Goal: Check status: Check status

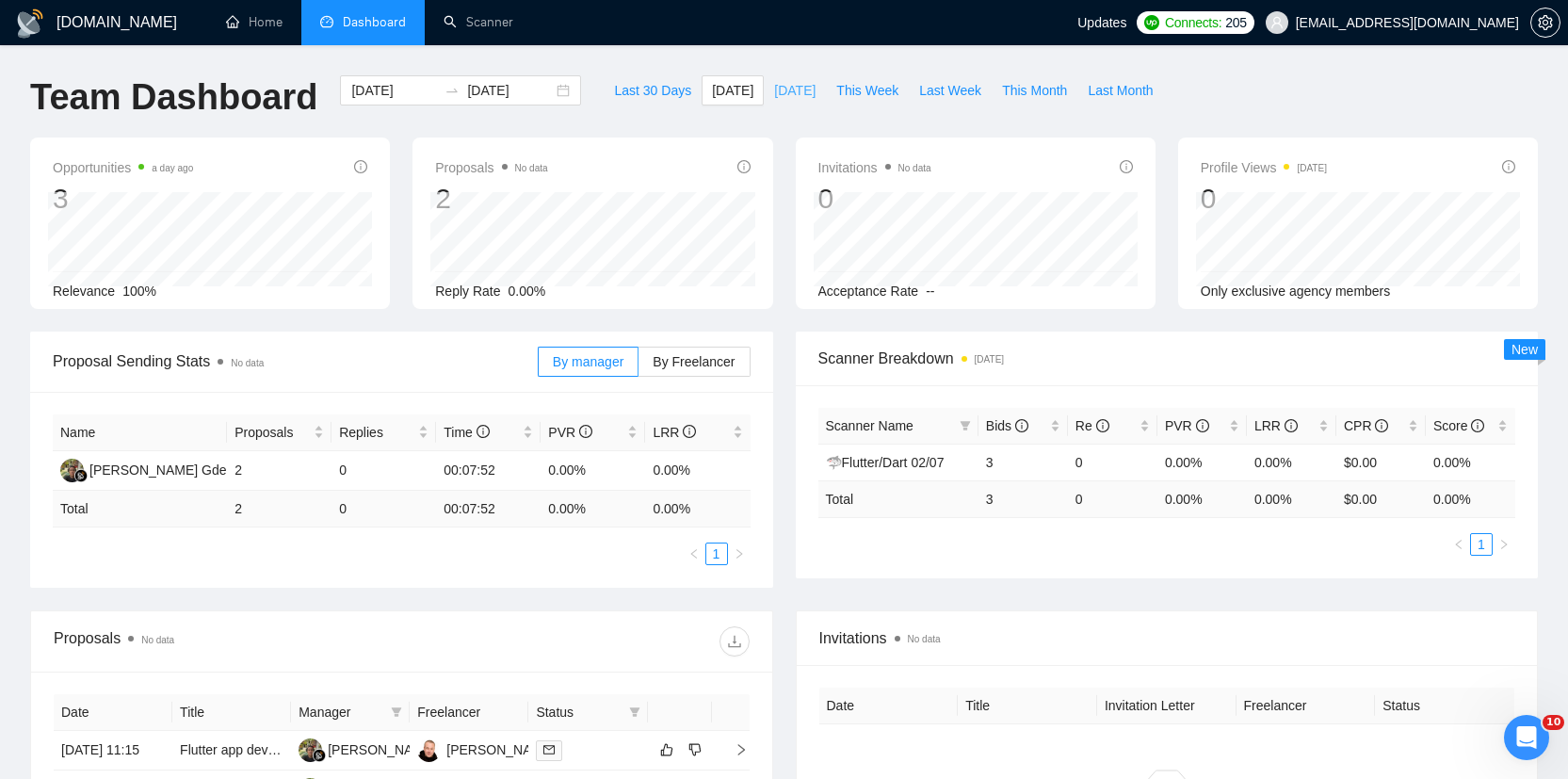
click at [792, 92] on span "[DATE]" at bounding box center [795, 89] width 41 height 21
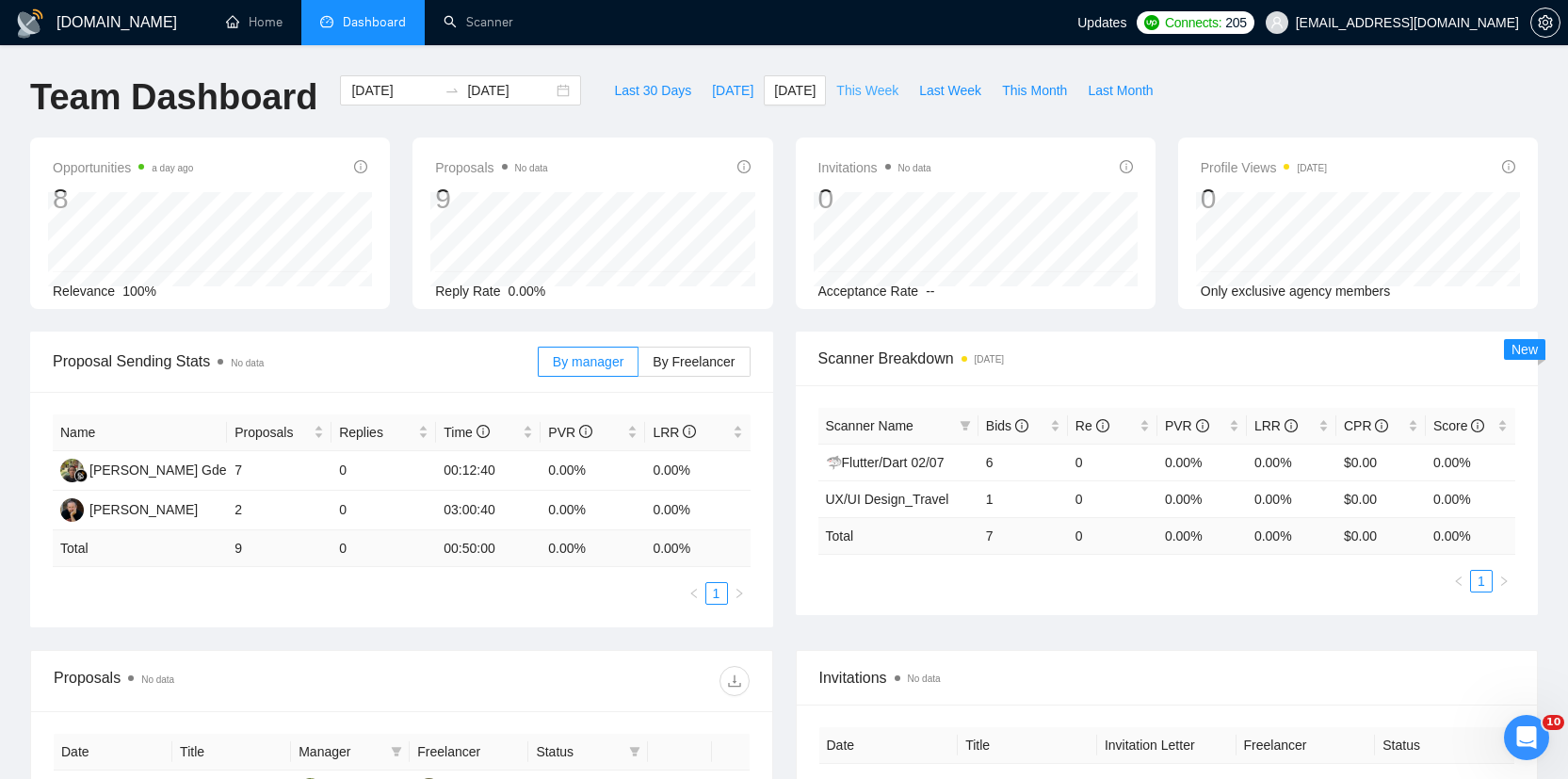
click at [877, 92] on span "This Week" at bounding box center [867, 89] width 62 height 21
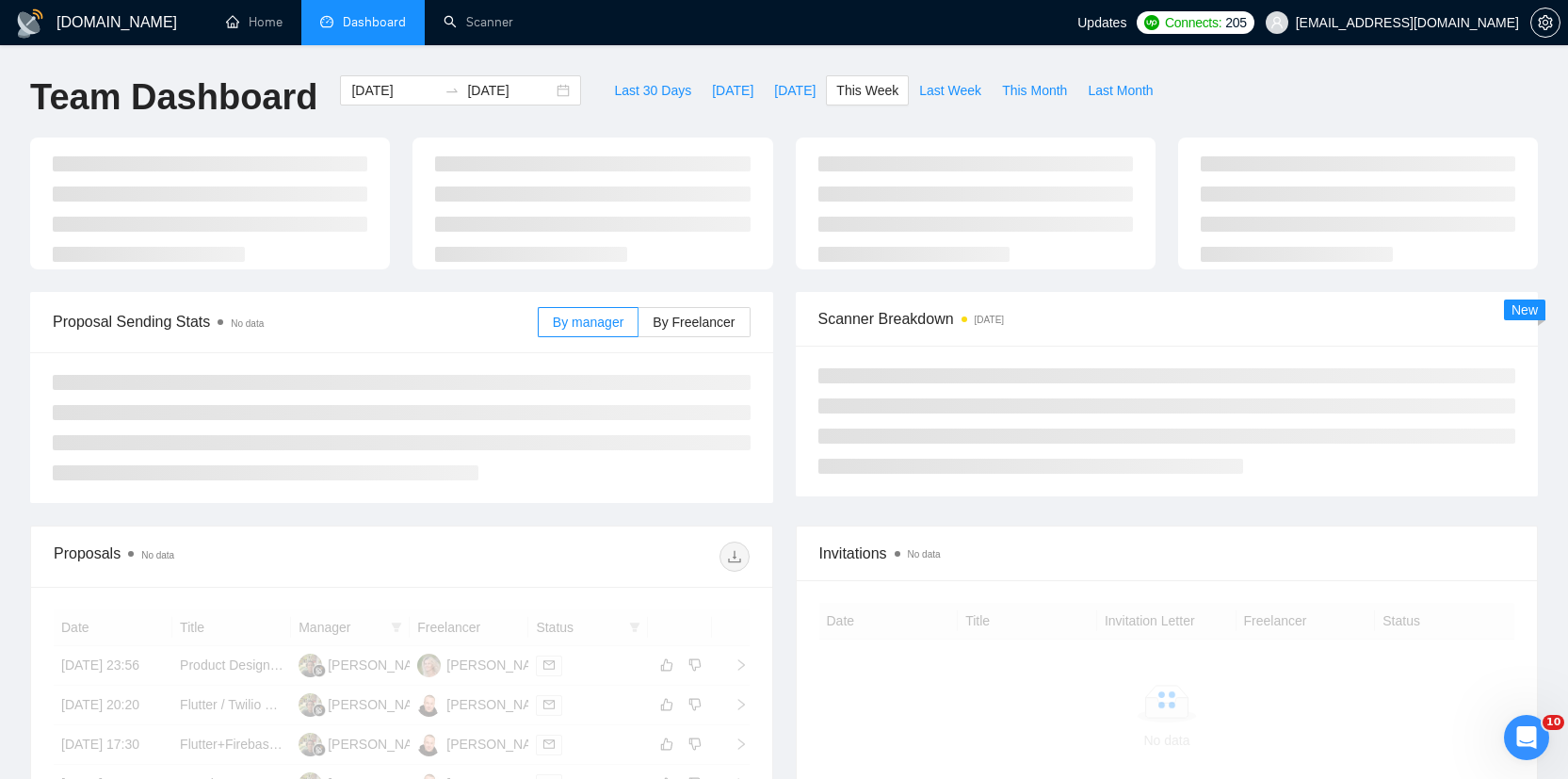
type input "[DATE]"
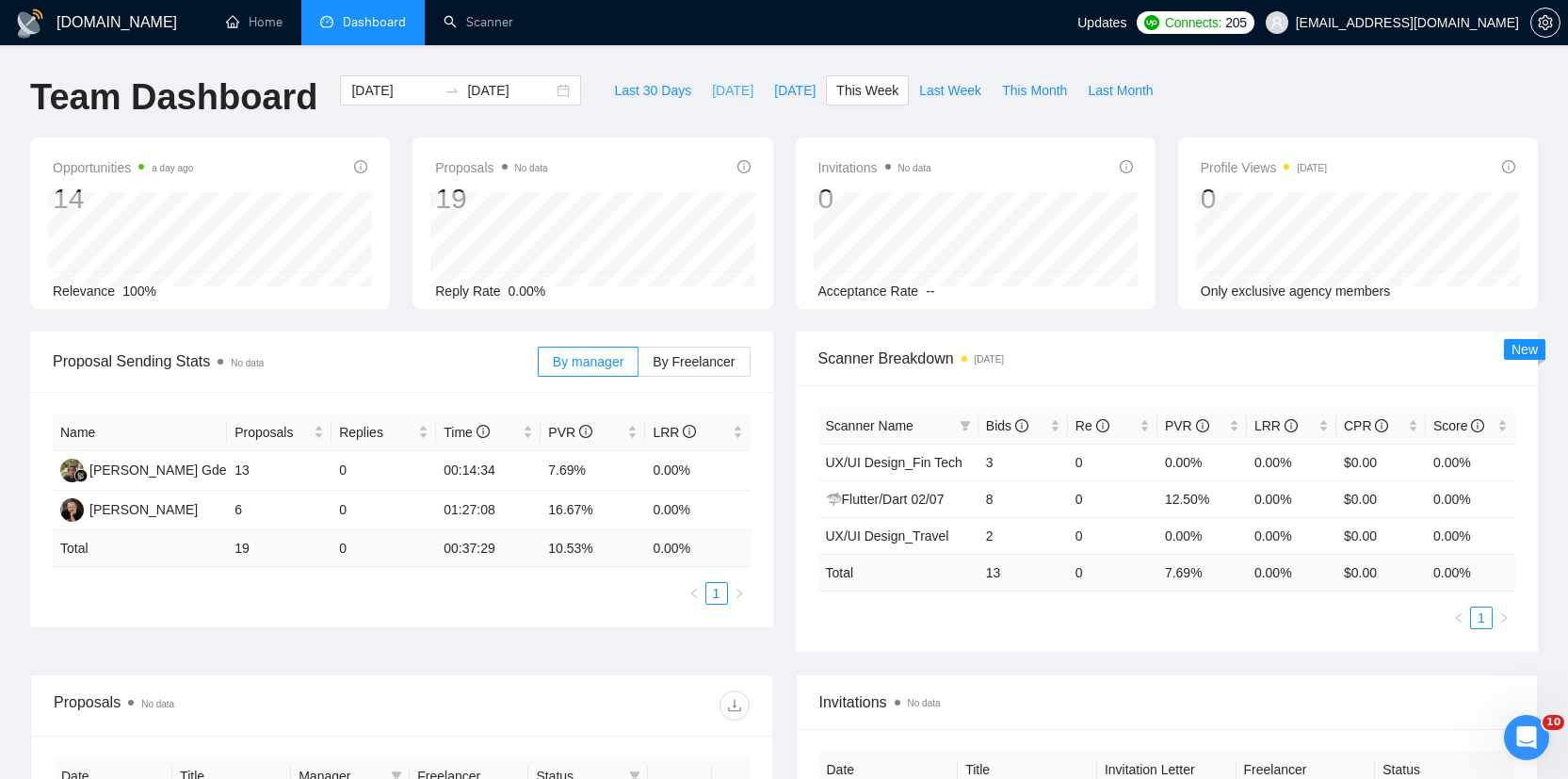
click at [717, 94] on span "[DATE]" at bounding box center [733, 89] width 41 height 21
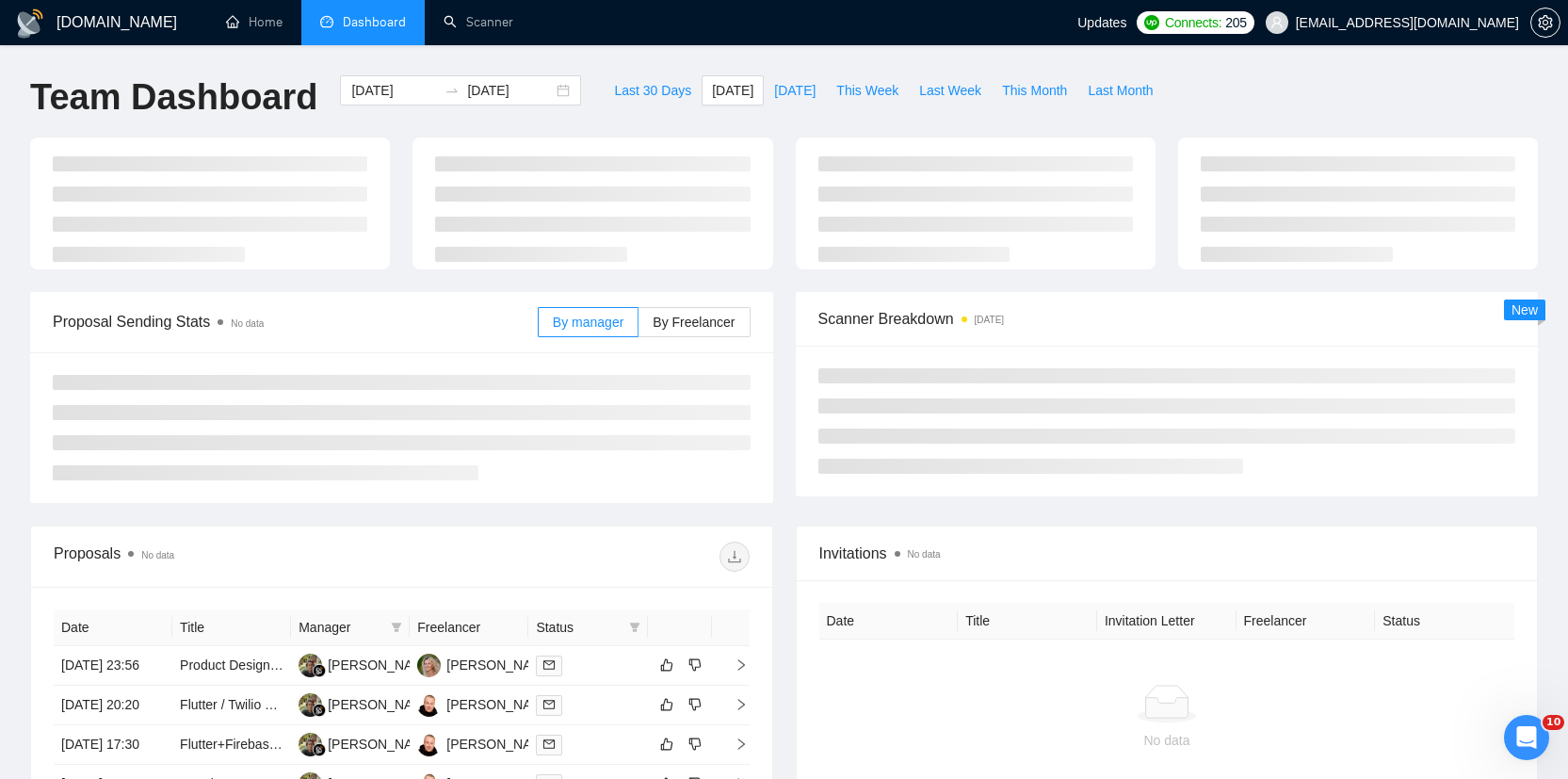
type input "[DATE]"
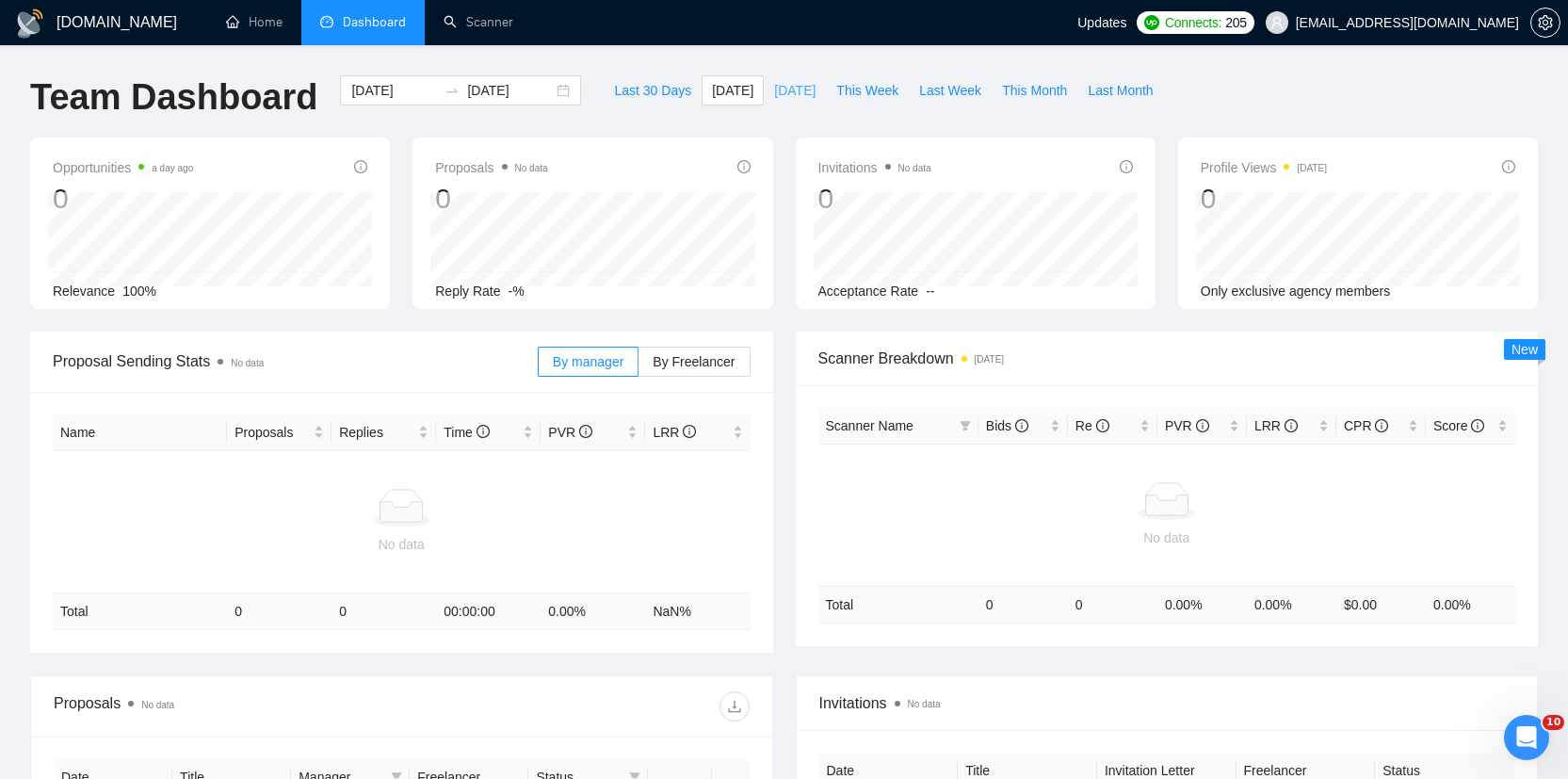
click at [779, 91] on span "[DATE]" at bounding box center [795, 89] width 41 height 21
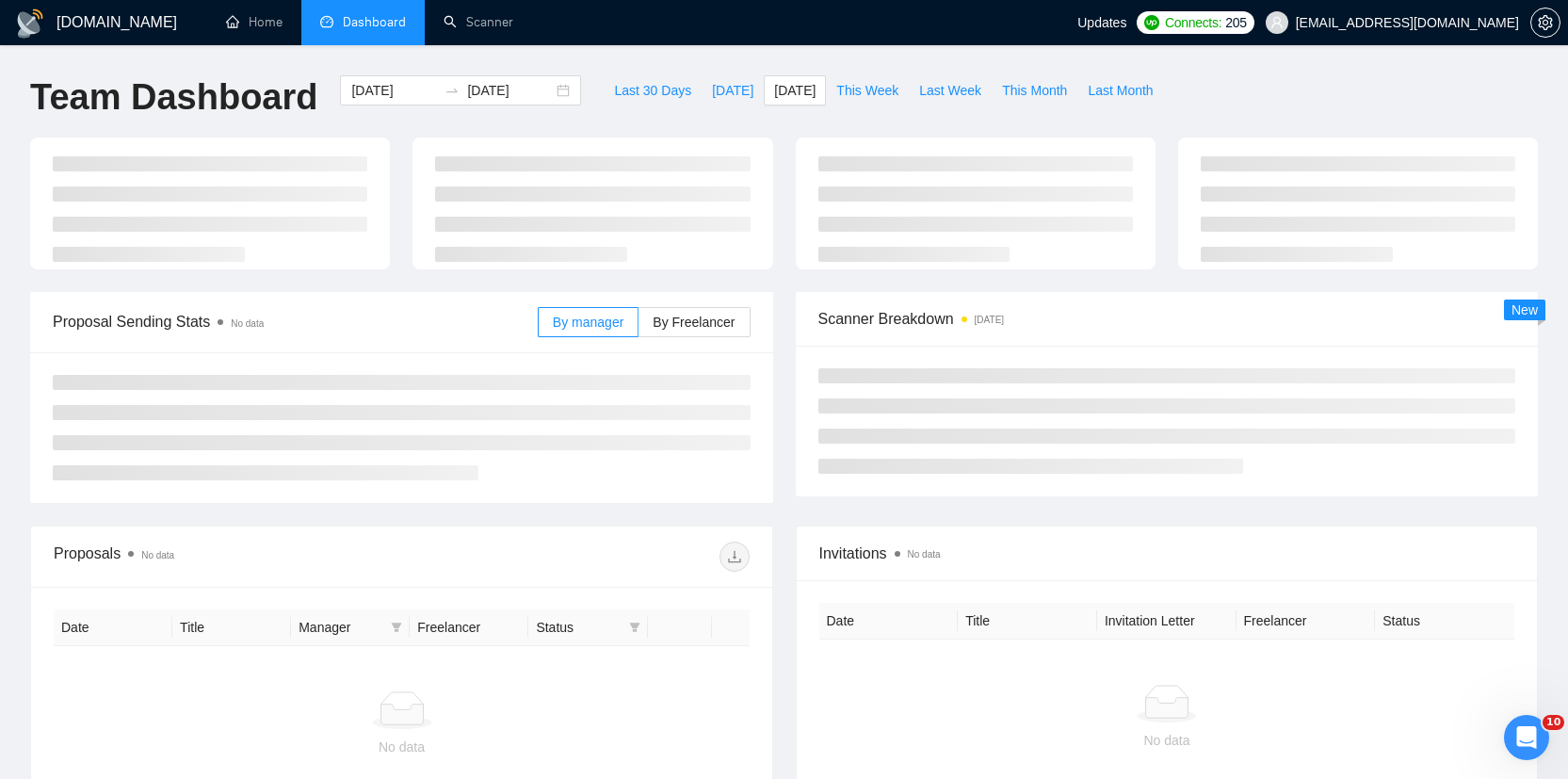
type input "[DATE]"
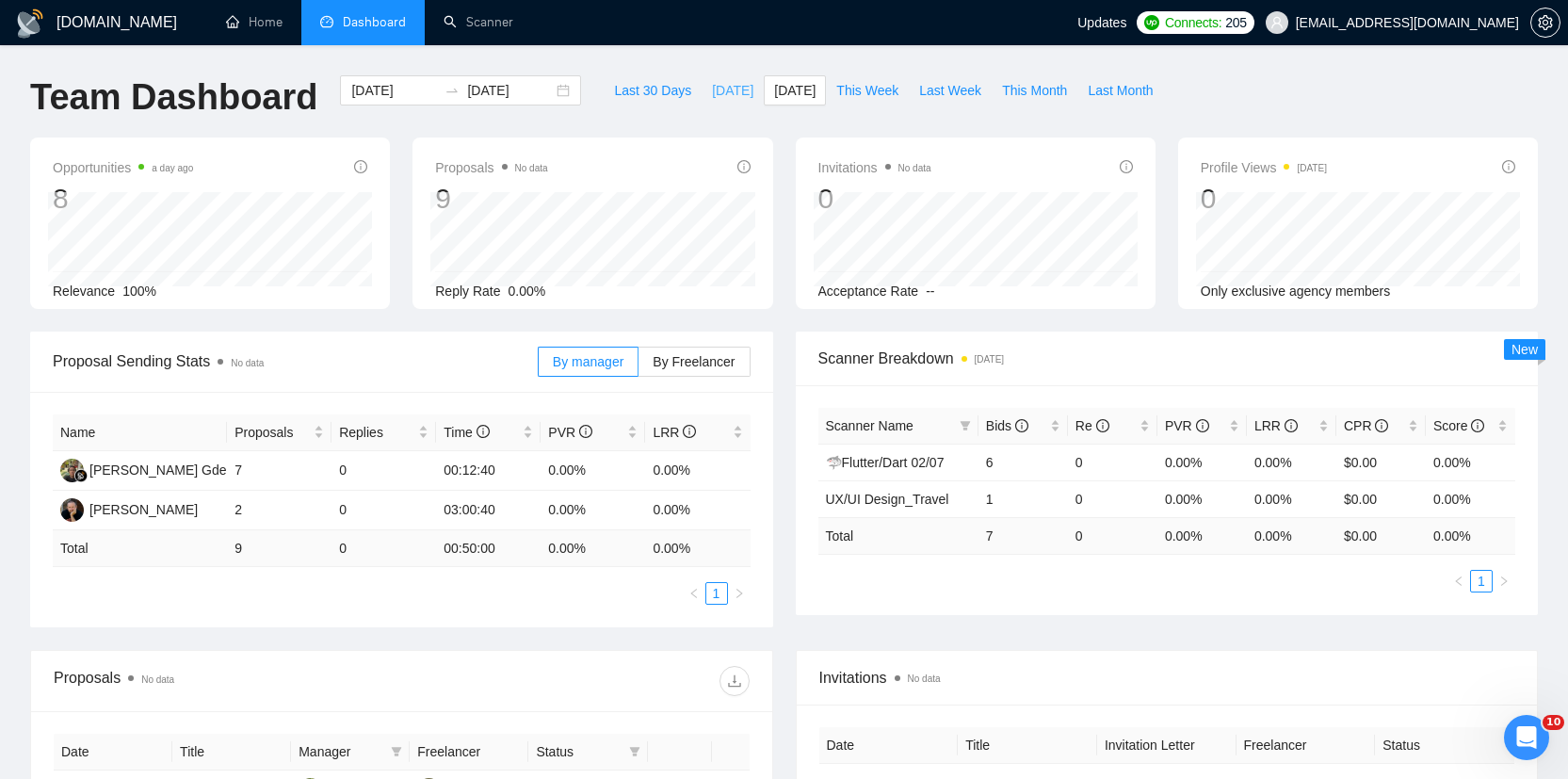
click at [712, 91] on span "[DATE]" at bounding box center [733, 89] width 41 height 21
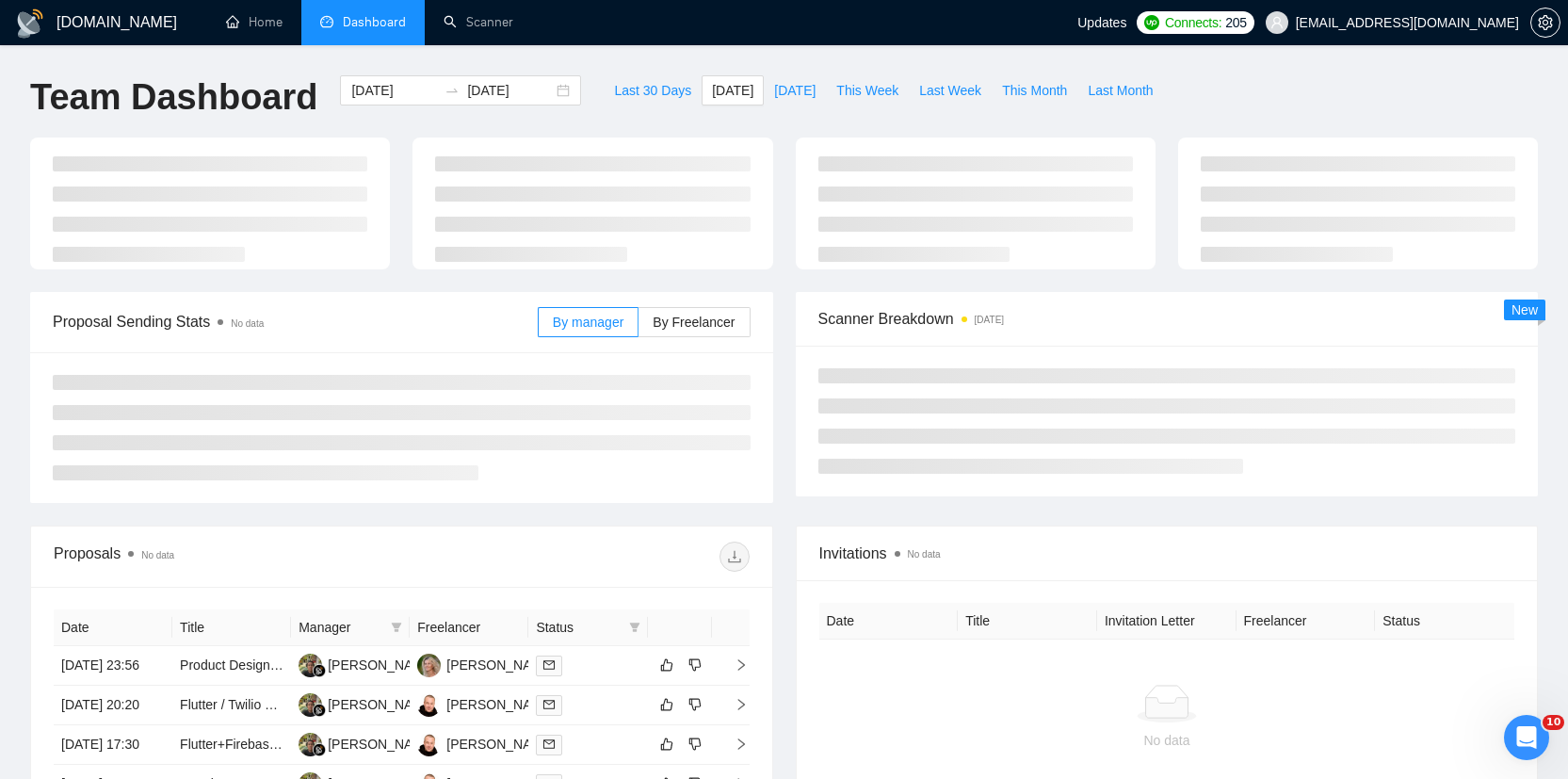
type input "[DATE]"
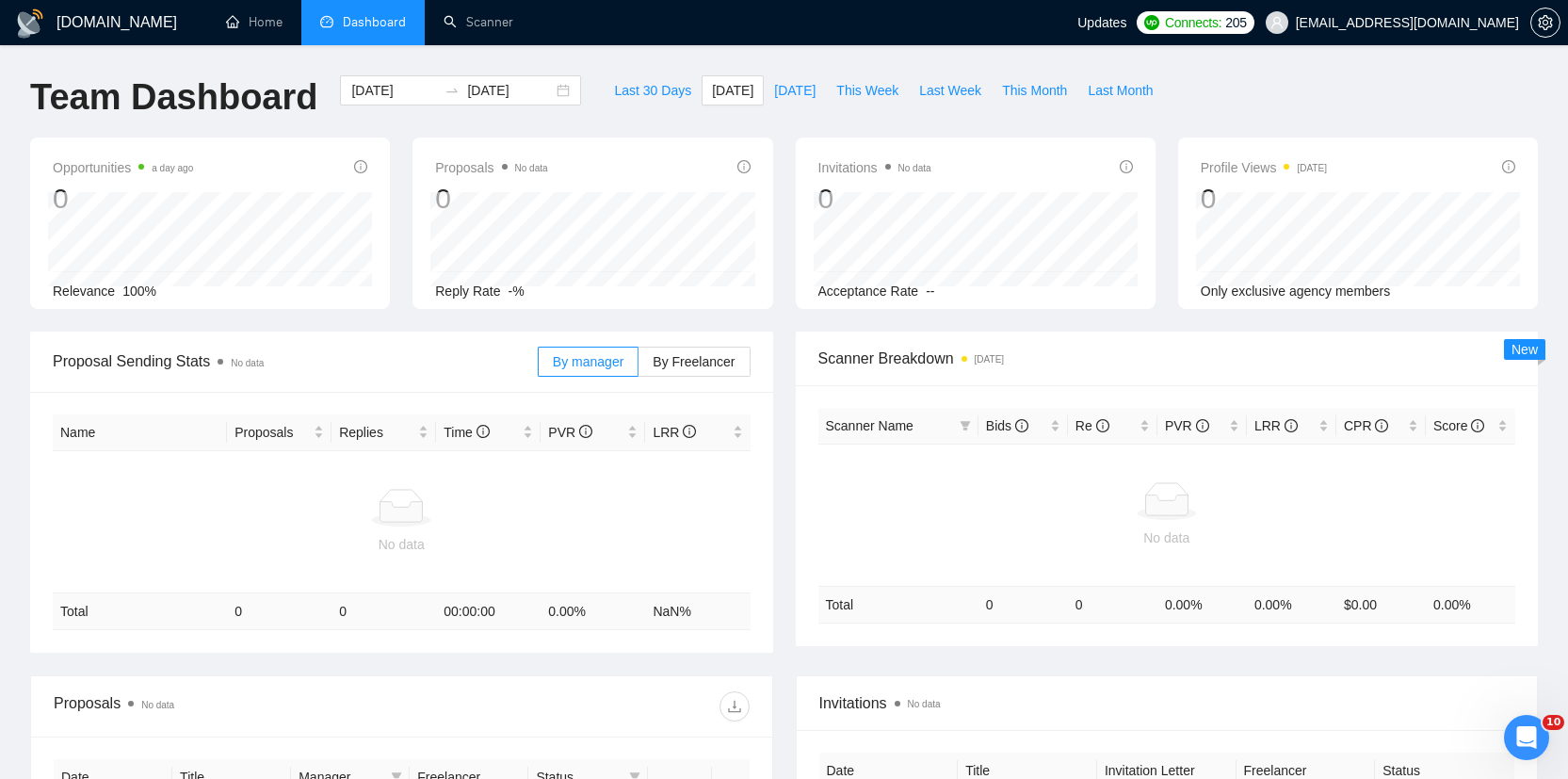
click at [571, 64] on div "[DOMAIN_NAME] Home Dashboard Scanner Updates Connects: 205 [EMAIL_ADDRESS][DOMA…" at bounding box center [784, 572] width 1568 height 1144
